Goal: Task Accomplishment & Management: Complete application form

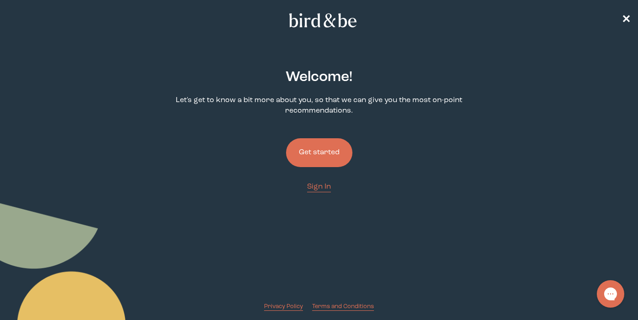
click at [300, 145] on button "Get started" at bounding box center [319, 152] width 66 height 29
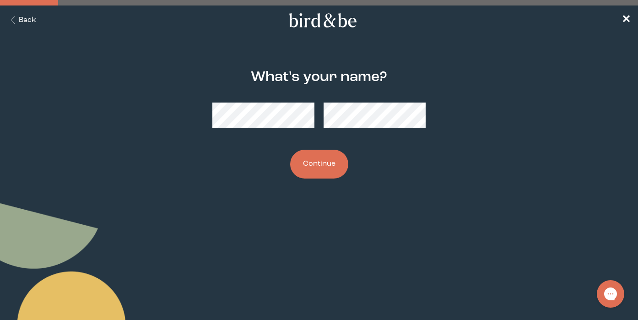
click at [290, 150] on button "Continue" at bounding box center [319, 164] width 58 height 29
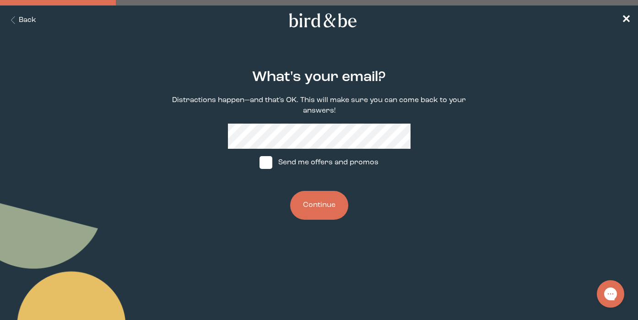
click at [315, 211] on button "Continue" at bounding box center [319, 205] width 58 height 29
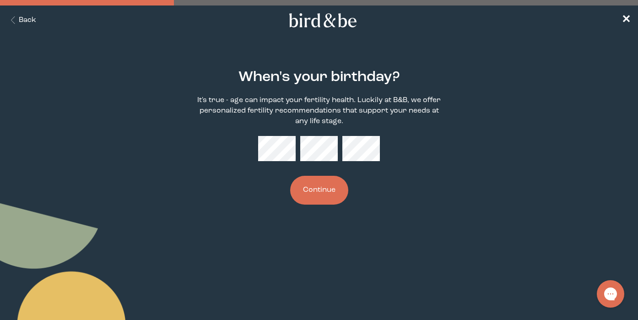
click at [290, 176] on button "Continue" at bounding box center [319, 190] width 58 height 29
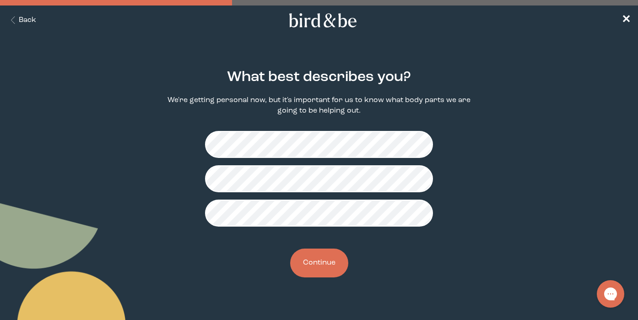
click at [323, 277] on div "What best describes you? We're getting personal now, but it's important for us …" at bounding box center [319, 174] width 304 height 238
click at [324, 268] on button "Continue" at bounding box center [319, 263] width 58 height 29
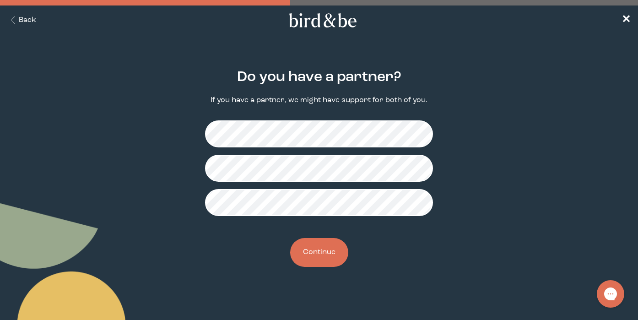
click at [323, 252] on button "Continue" at bounding box center [319, 252] width 58 height 29
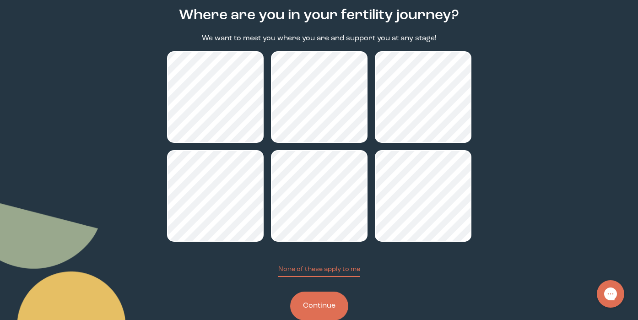
scroll to position [85, 0]
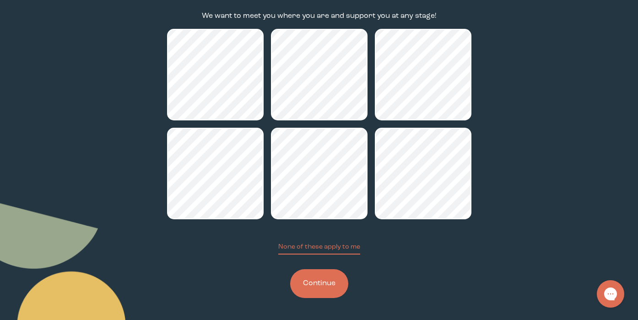
click at [311, 291] on button "Continue" at bounding box center [319, 283] width 58 height 29
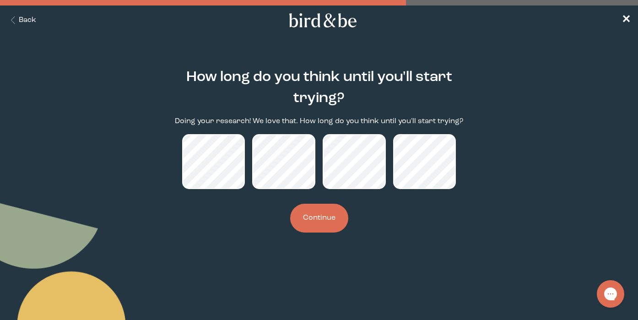
click at [322, 207] on button "Continue" at bounding box center [319, 218] width 58 height 29
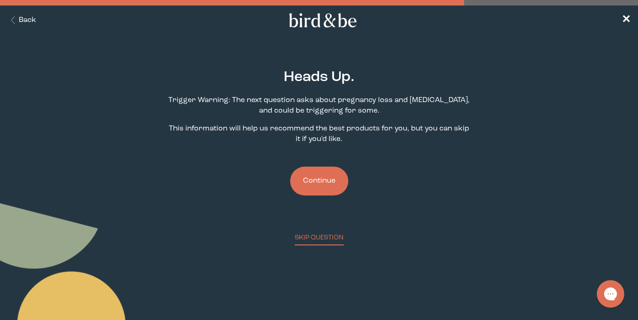
click at [323, 183] on button "Continue" at bounding box center [319, 181] width 58 height 29
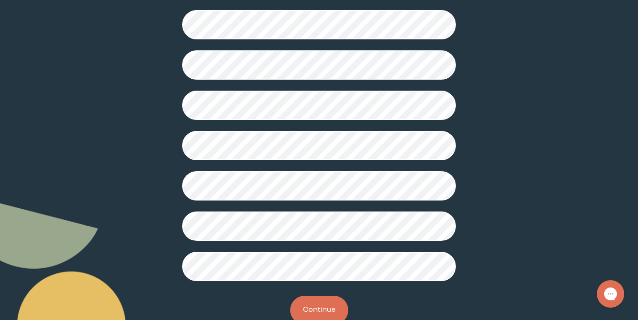
scroll to position [243, 0]
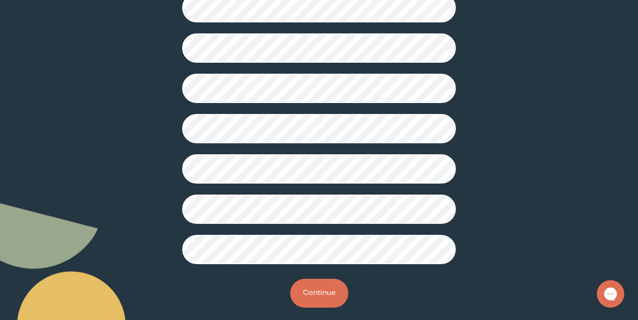
click at [310, 294] on button "Continue" at bounding box center [319, 293] width 58 height 29
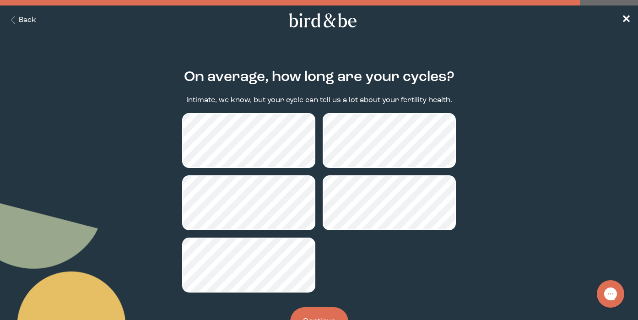
scroll to position [38, 0]
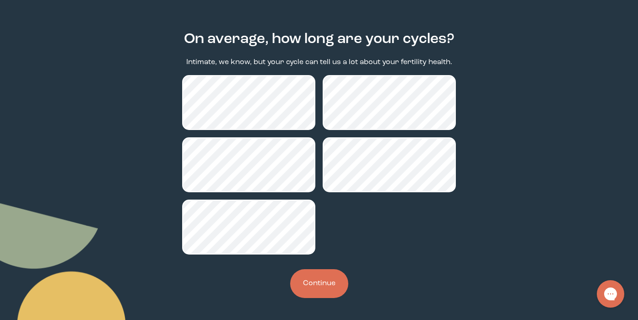
click at [307, 287] on button "Continue" at bounding box center [319, 283] width 58 height 29
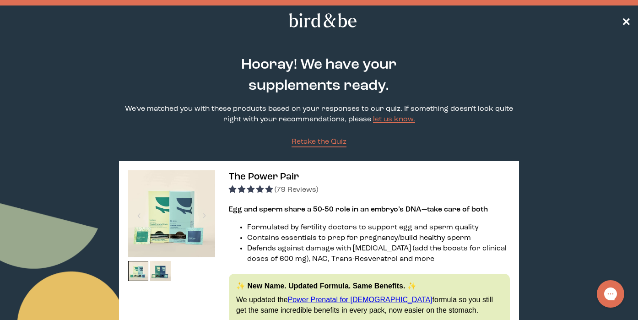
click at [626, 16] on span "✕" at bounding box center [626, 20] width 9 height 11
